Goal: Task Accomplishment & Management: Manage account settings

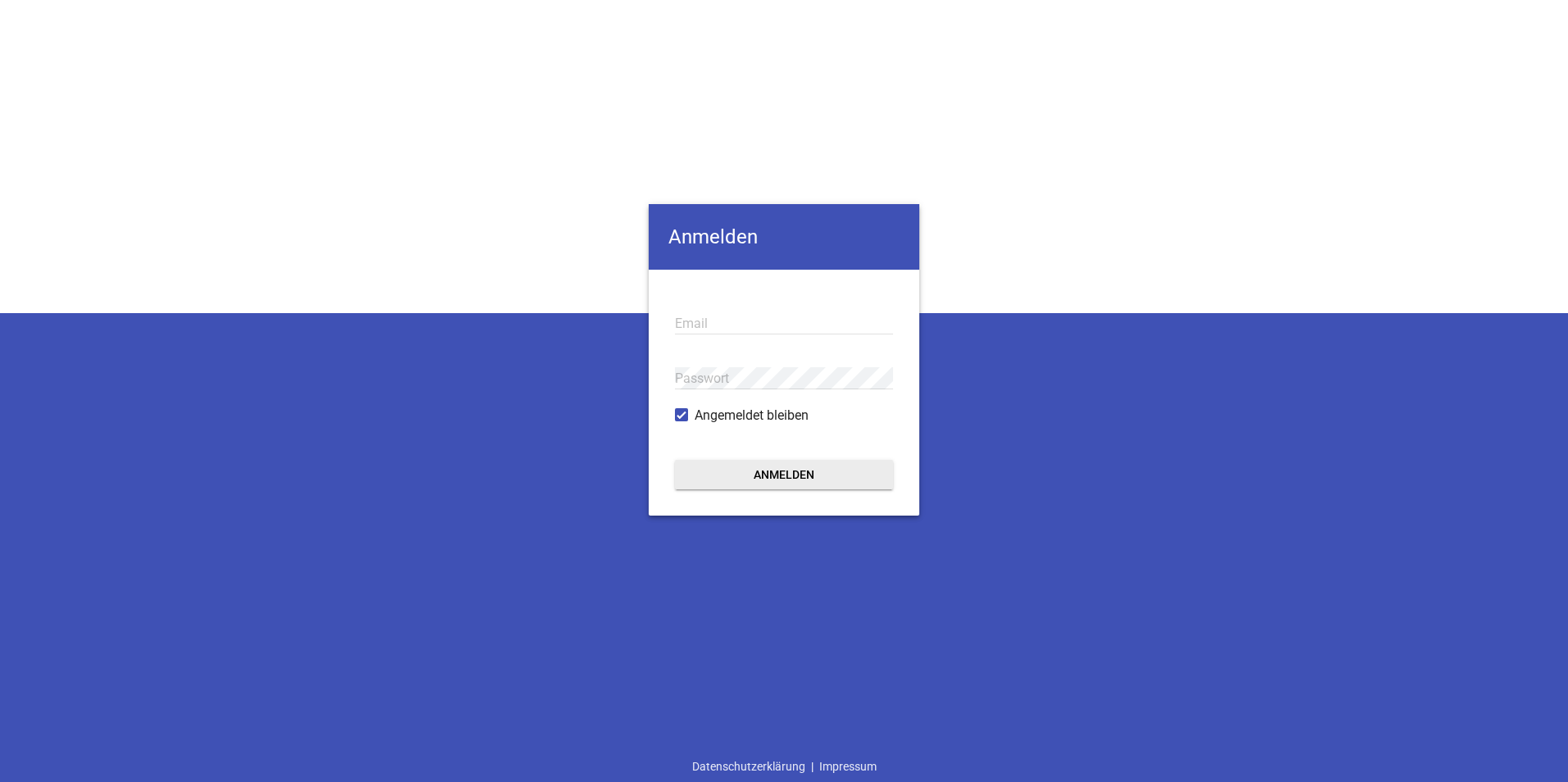
click at [751, 324] on input "email" at bounding box center [784, 323] width 218 height 23
type input "[PERSON_NAME][EMAIL_ADDRESS][DOMAIN_NAME]"
click at [675, 460] on button "Anmelden" at bounding box center [784, 475] width 218 height 29
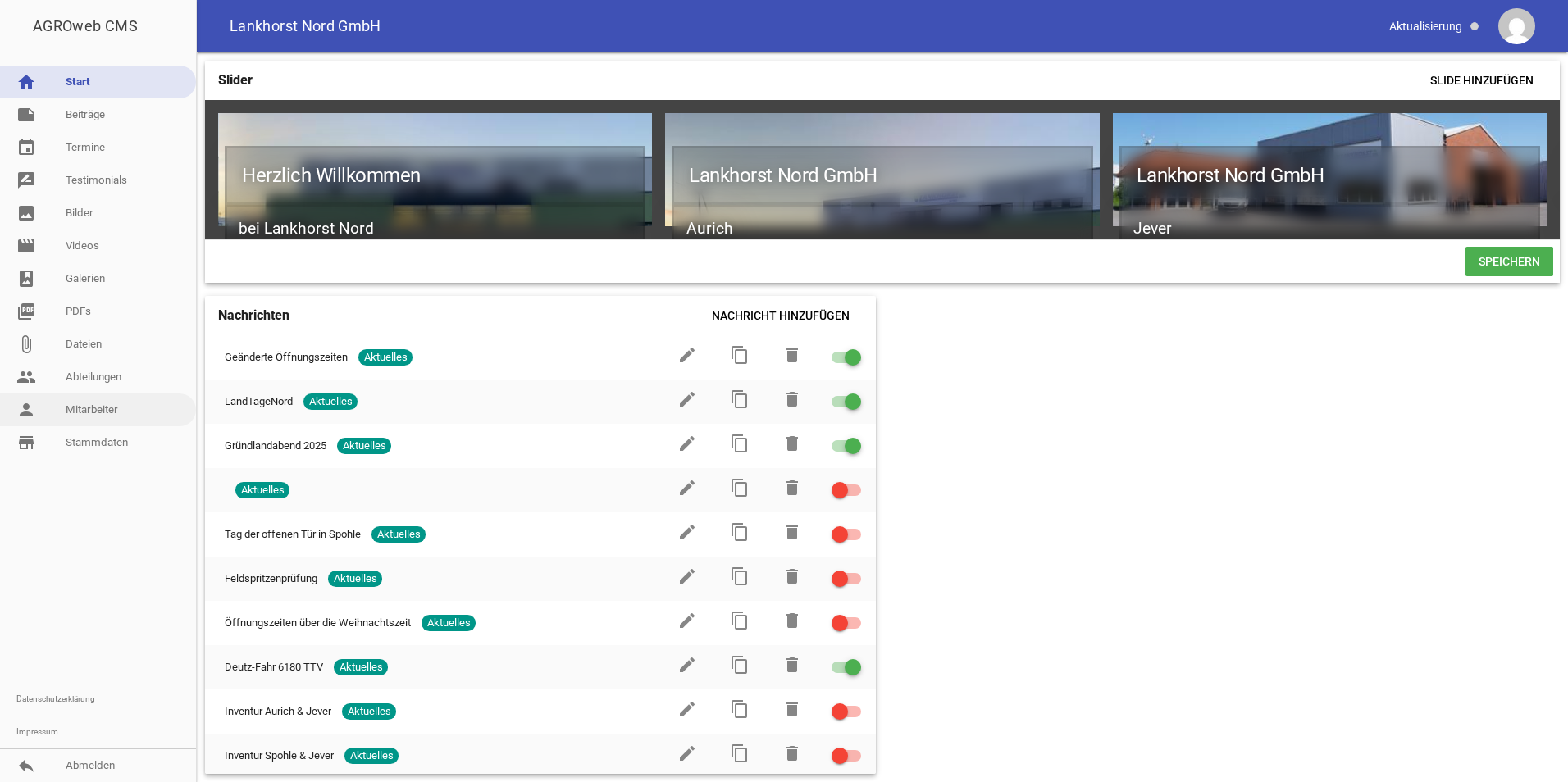
click at [78, 411] on link "person Mitarbeiter" at bounding box center [98, 410] width 196 height 33
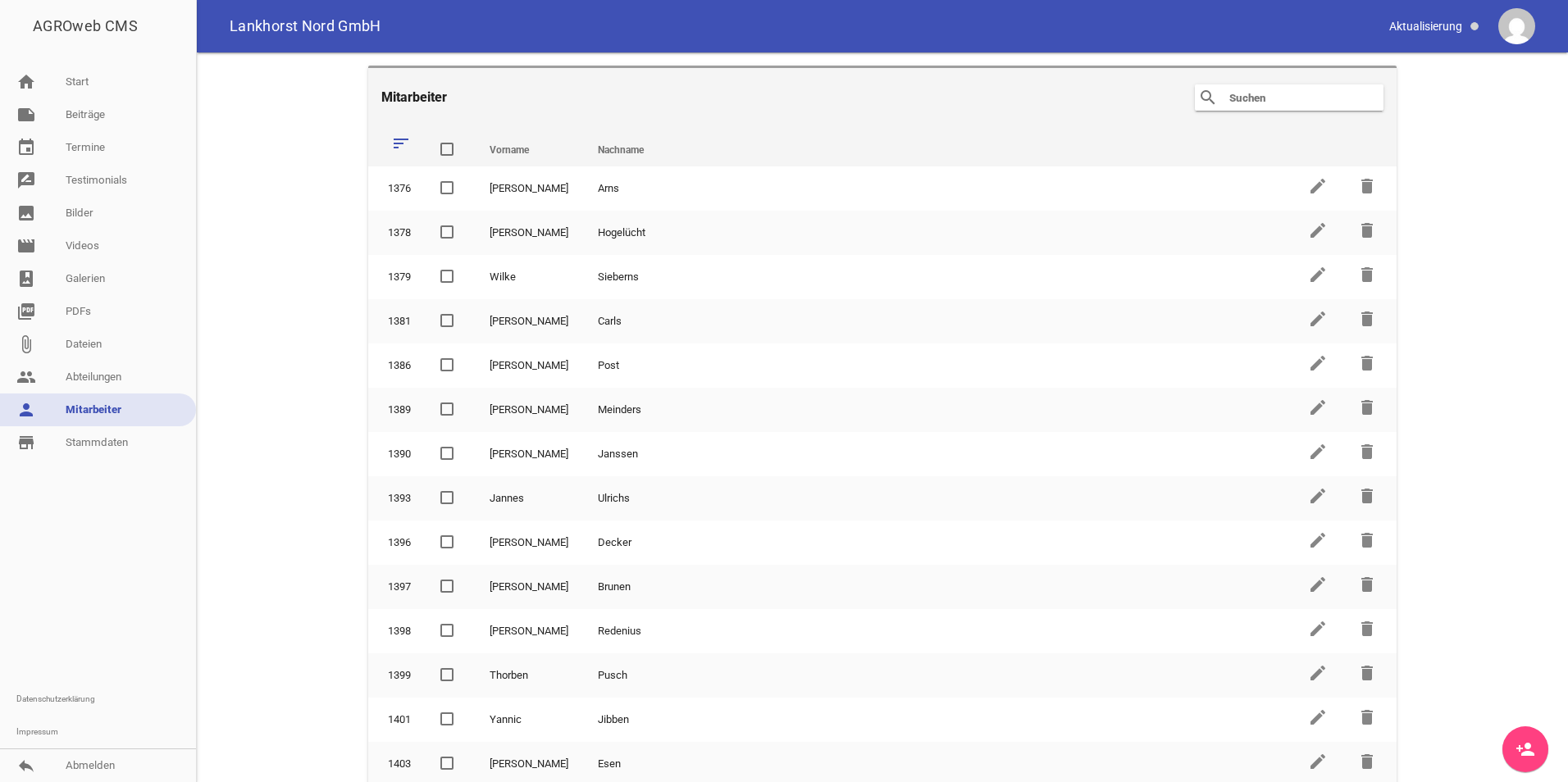
click at [1334, 95] on input "text" at bounding box center [1292, 97] width 131 height 20
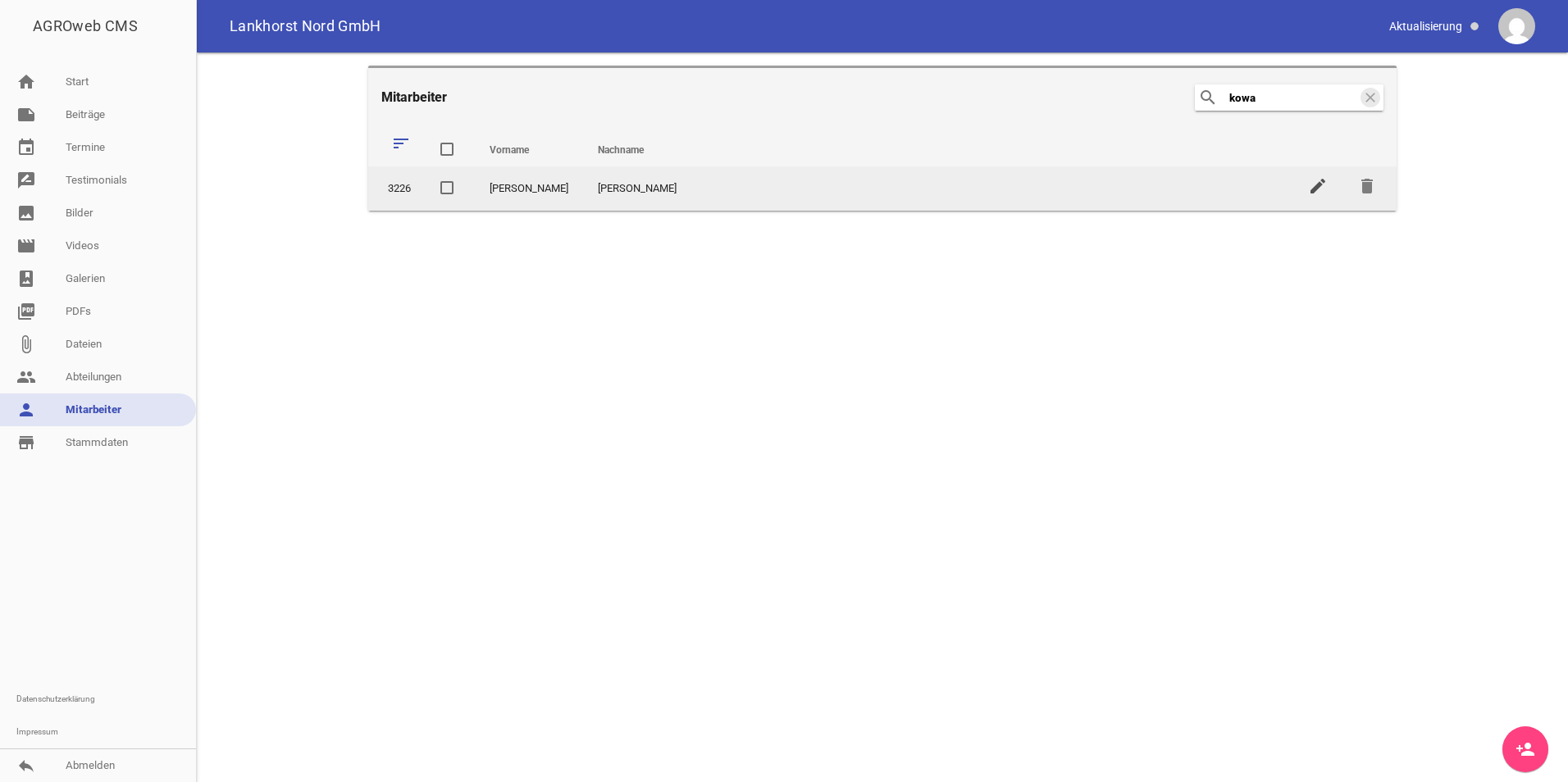
type input "kowa"
click at [1314, 192] on icon "edit" at bounding box center [1318, 186] width 20 height 20
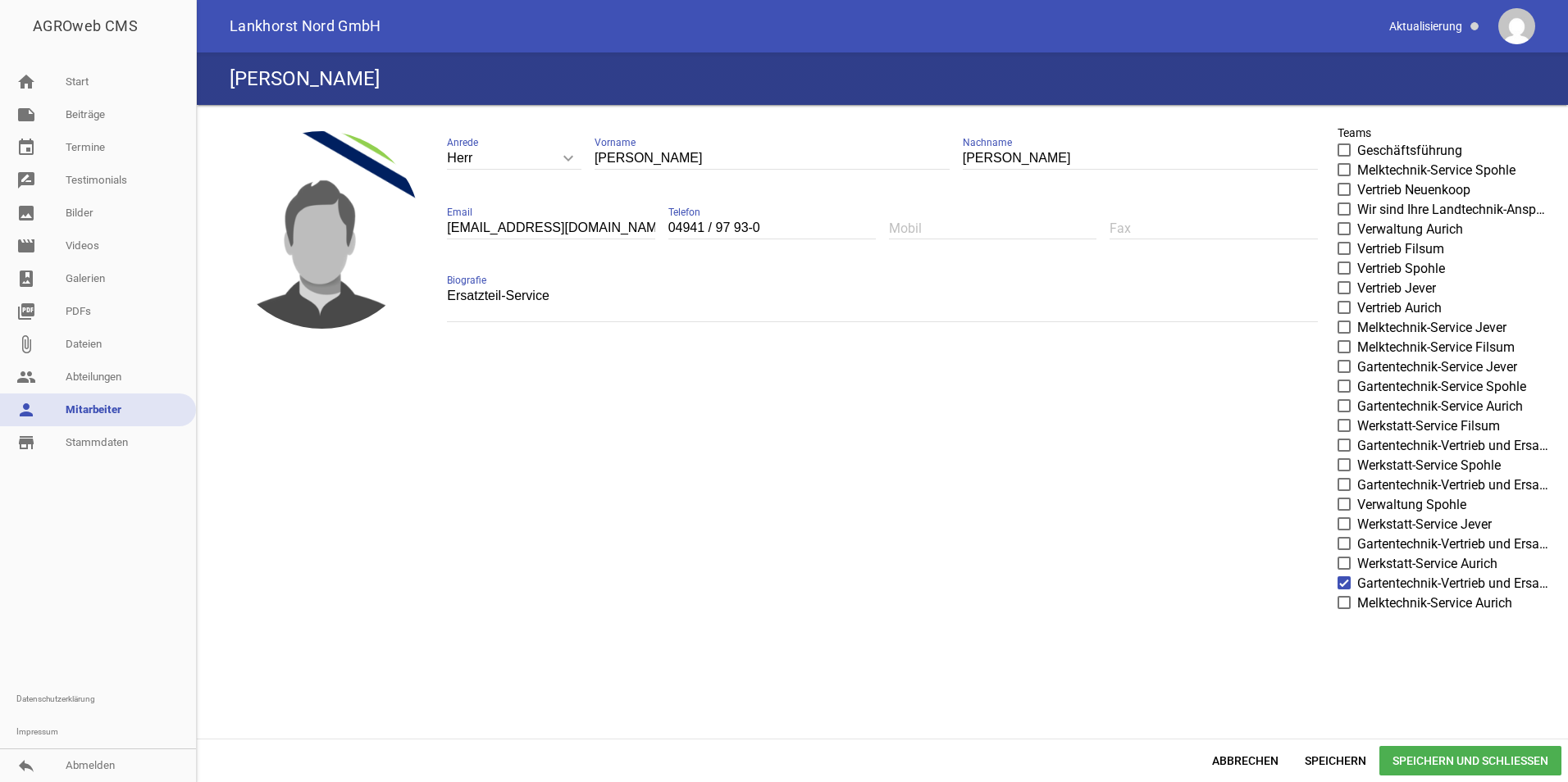
click at [499, 234] on input "[EMAIL_ADDRESS][DOMAIN_NAME]" at bounding box center [550, 229] width 207 height 23
drag, startPoint x: 1051, startPoint y: 163, endPoint x: 702, endPoint y: 157, distance: 349.1
click at [702, 157] on div "Herr keyboard_arrow_down Anrede Herr Frau [PERSON_NAME] [PERSON_NAME] Nachname …" at bounding box center [882, 235] width 896 height 234
click at [786, 438] on div "image Herr keyboard_arrow_down Anrede Herr Frau [PERSON_NAME] [PERSON_NAME] Nac…" at bounding box center [882, 422] width 1358 height 621
